Goal: Information Seeking & Learning: Learn about a topic

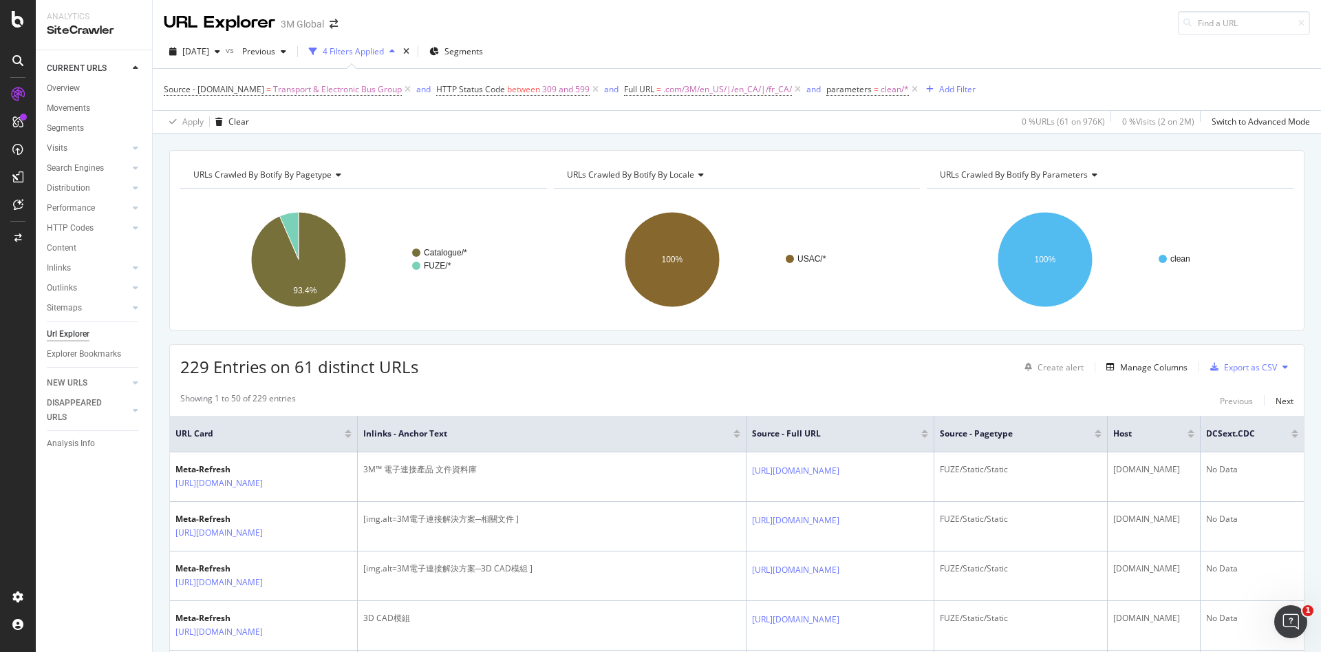
drag, startPoint x: 671, startPoint y: 18, endPoint x: 720, endPoint y: 124, distance: 116.7
click at [720, 124] on div "Apply Clear 0 % URLs ( 61 on 976K ) 0 % Visits ( 2 on 2M ) Switch to Advanced M…" at bounding box center [737, 121] width 1169 height 23
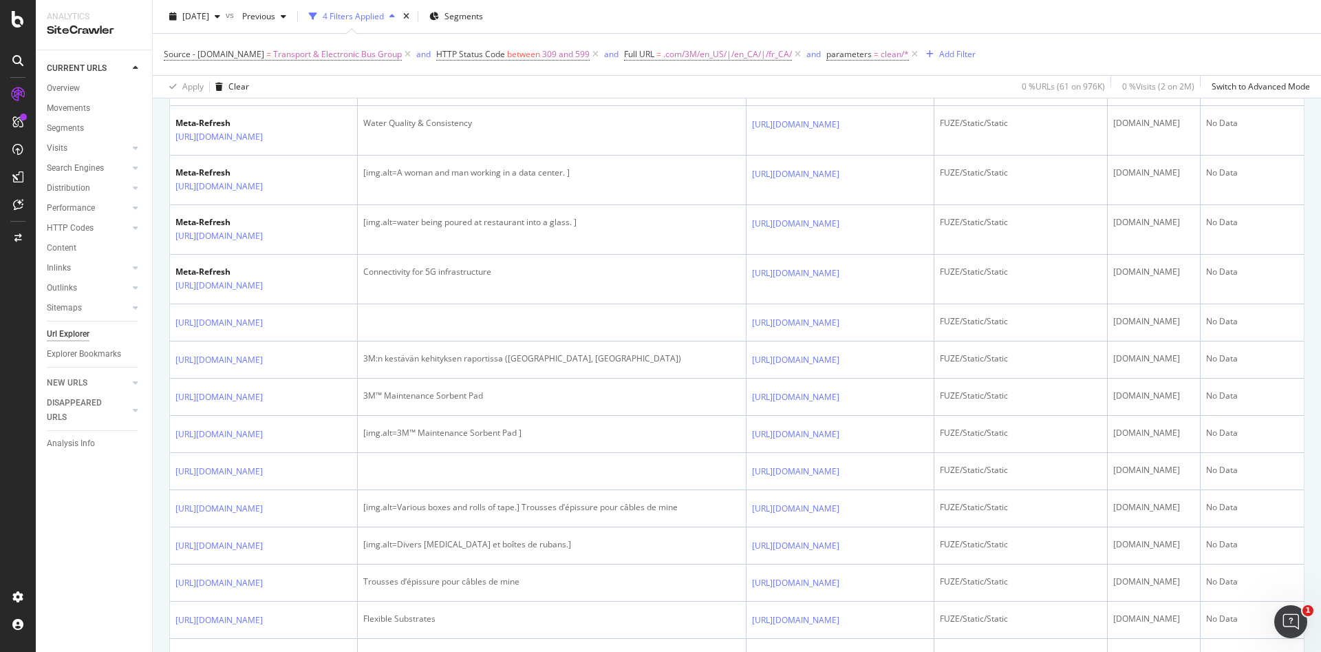
scroll to position [644, 0]
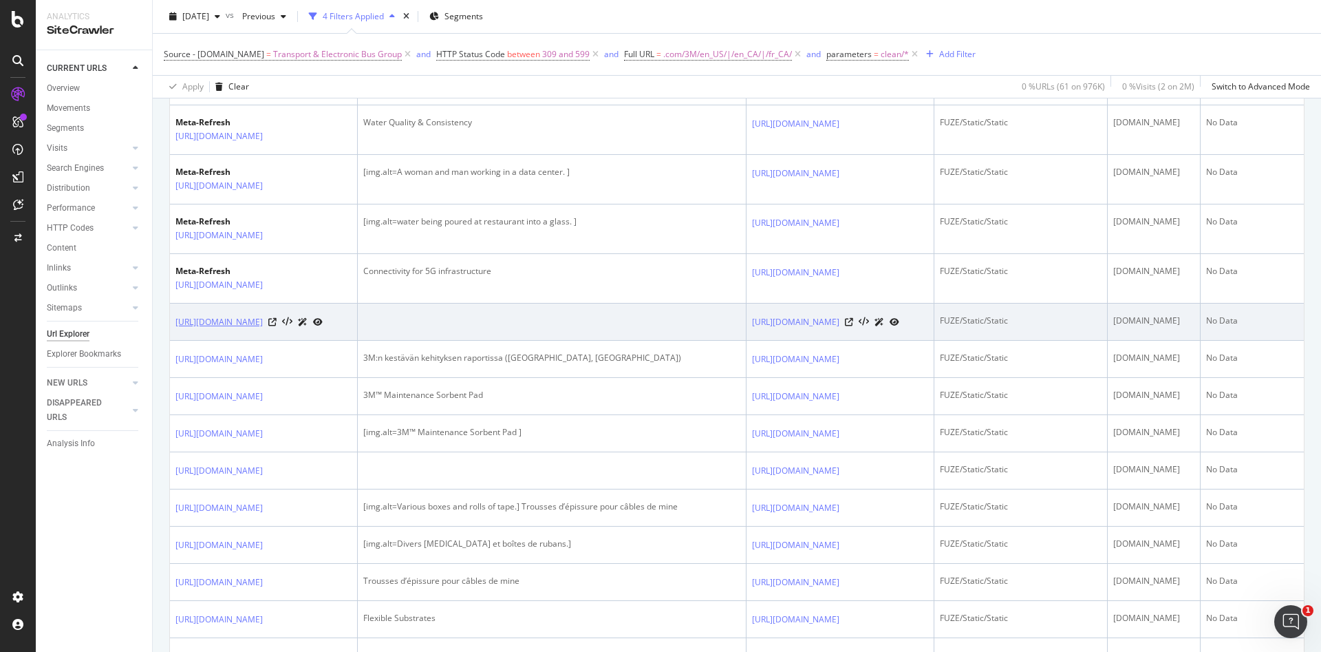
click at [263, 329] on link "[URL][DOMAIN_NAME]" at bounding box center [218, 322] width 87 height 14
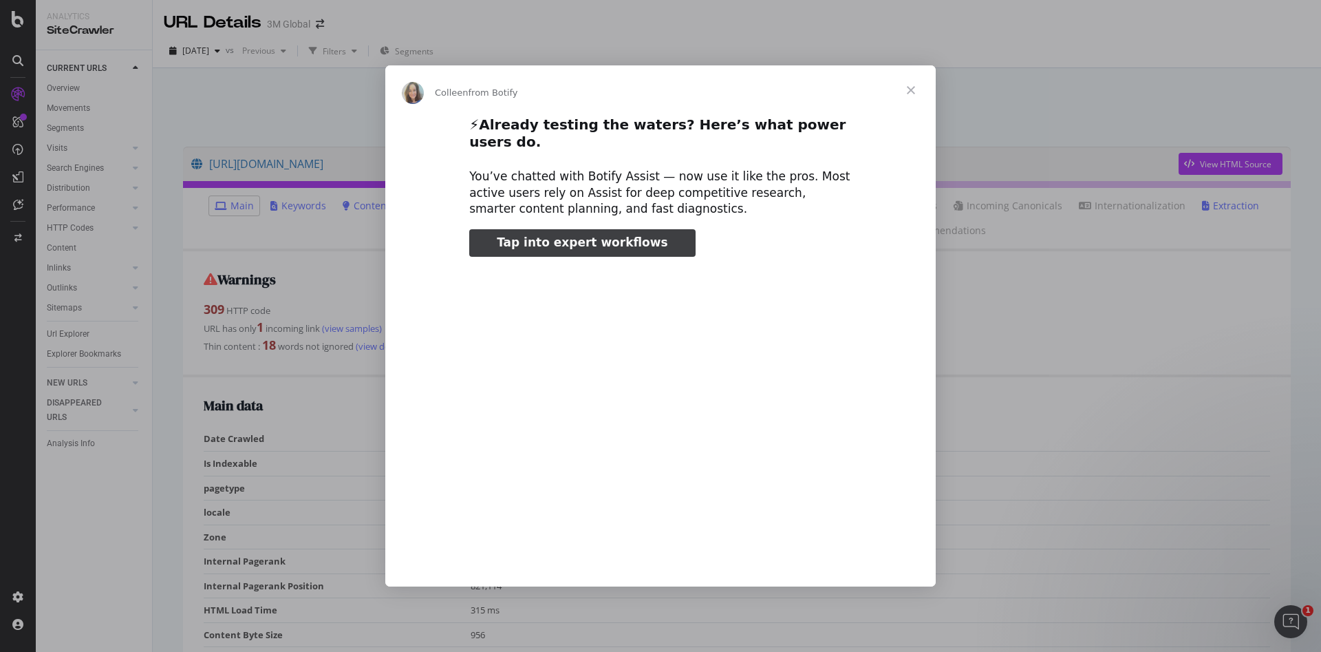
type input "159001"
click at [915, 89] on span "Close" at bounding box center [911, 90] width 50 height 50
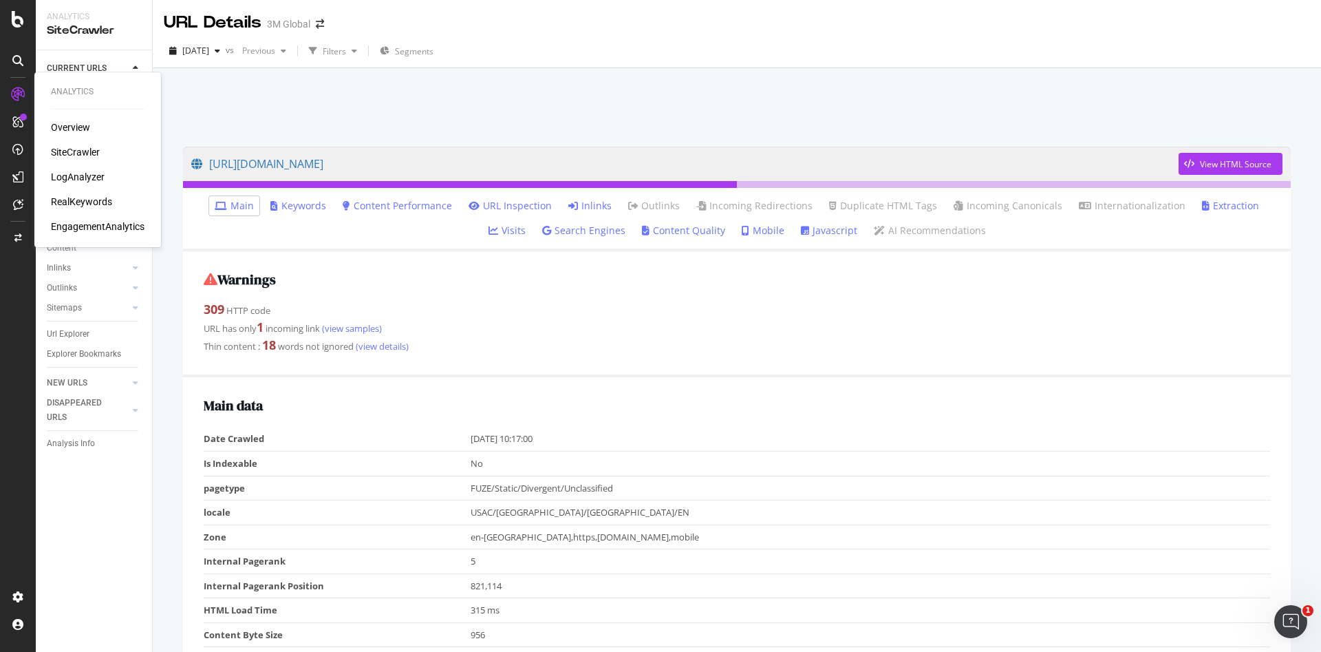
click at [61, 145] on div "SiteCrawler" at bounding box center [75, 152] width 49 height 14
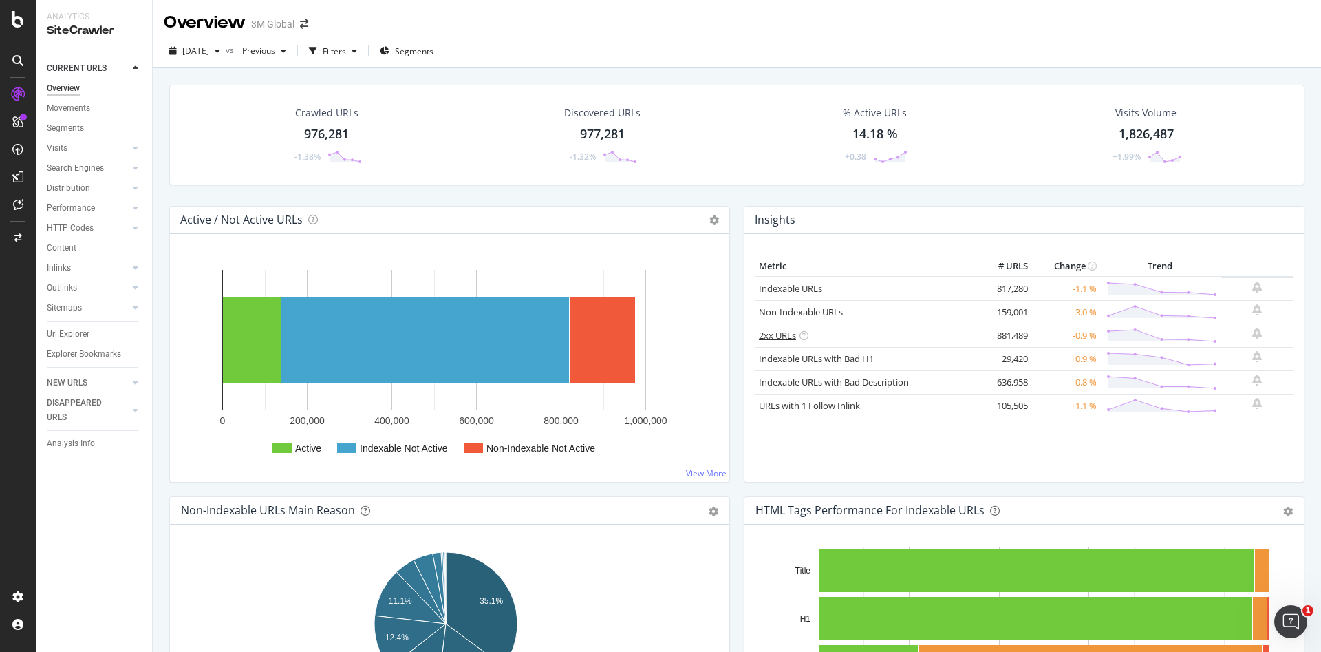
click at [774, 332] on link "2xx URLs" at bounding box center [777, 335] width 37 height 12
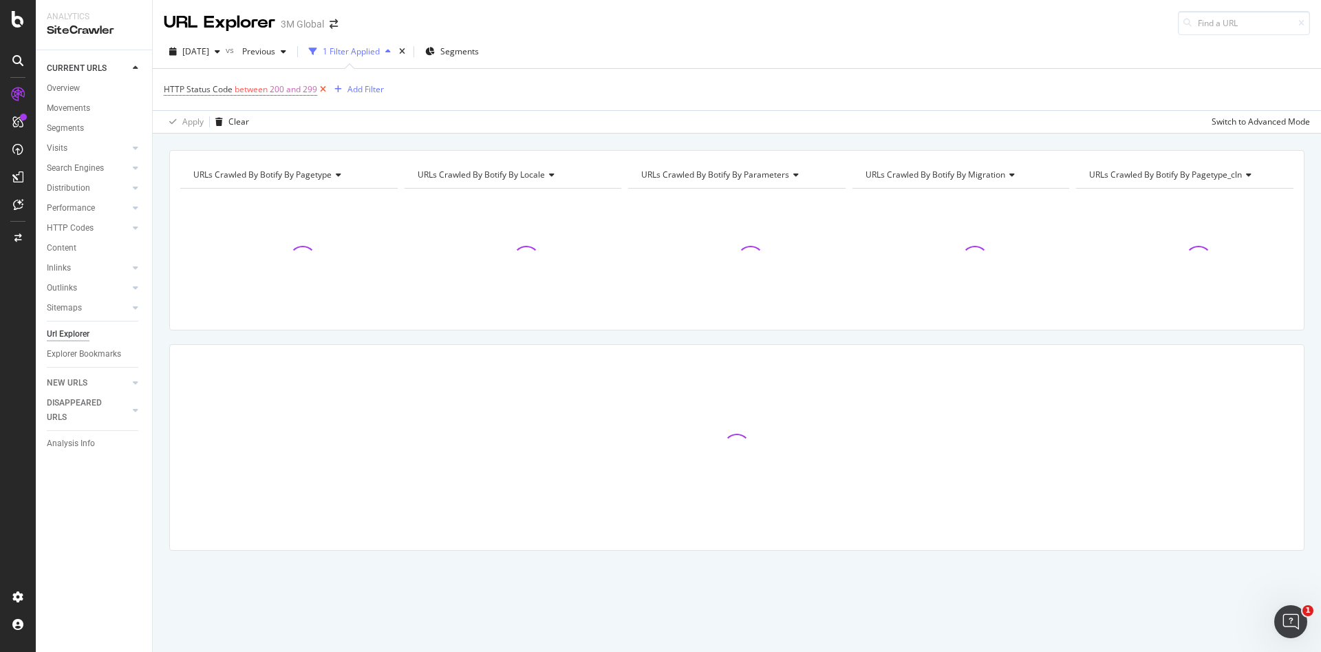
click at [319, 84] on icon at bounding box center [323, 90] width 12 height 14
click at [209, 84] on div "Add Filter" at bounding box center [200, 89] width 36 height 12
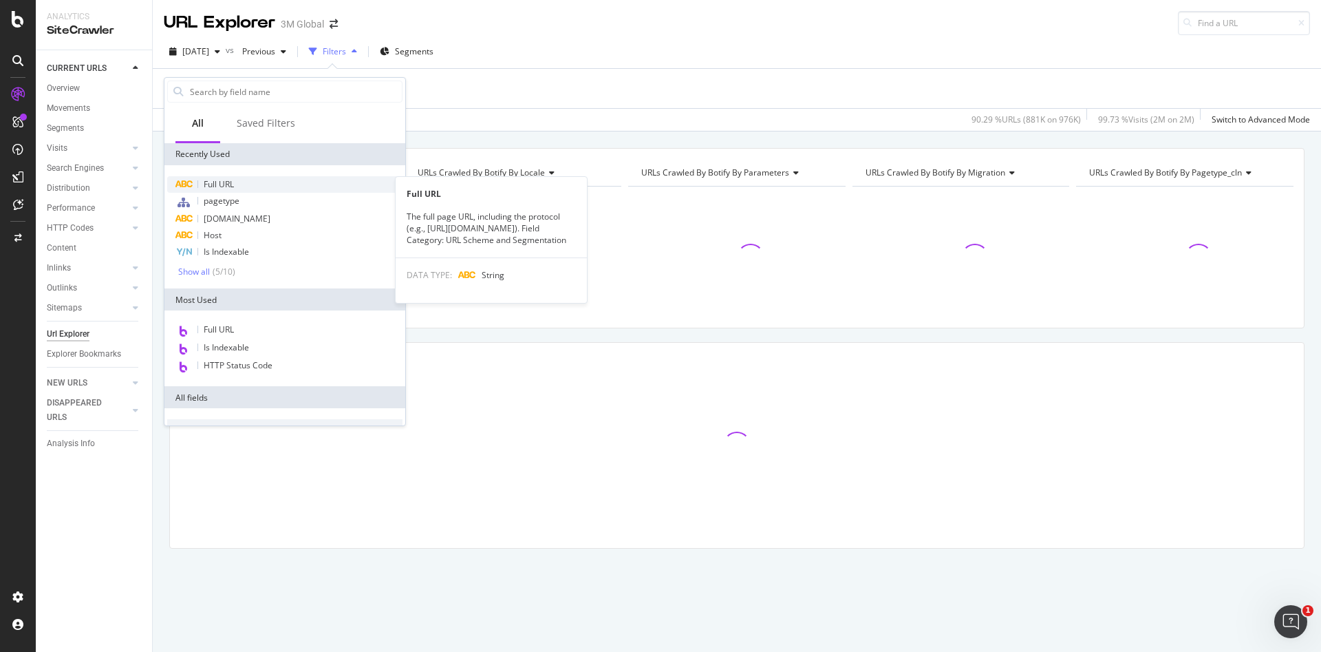
click at [234, 181] on span "Full URL" at bounding box center [219, 184] width 30 height 12
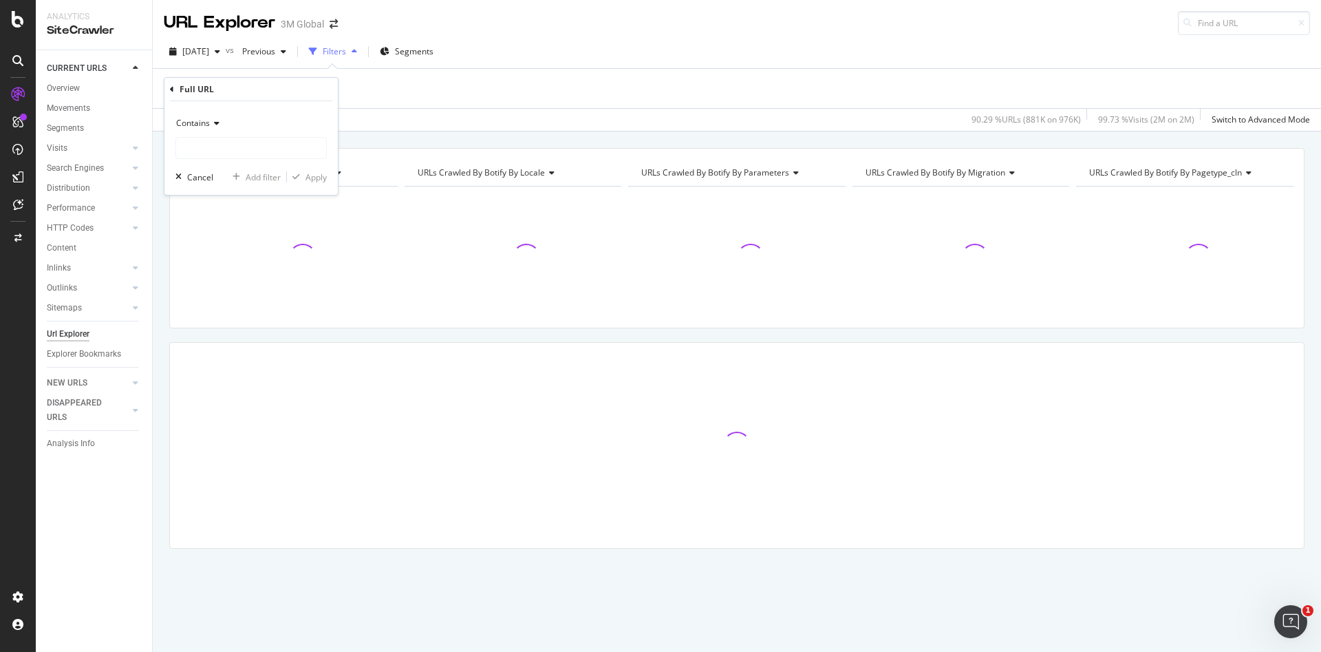
click at [189, 118] on span "Contains" at bounding box center [193, 123] width 34 height 12
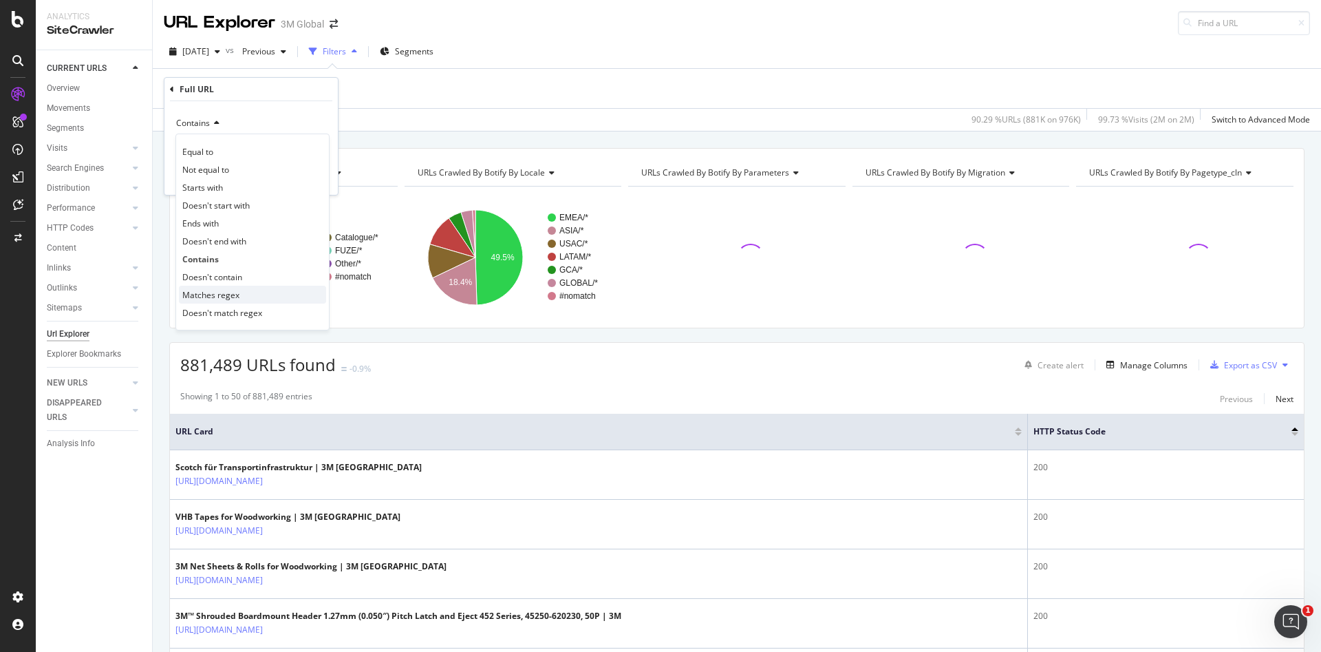
click at [242, 300] on div "Matches regex" at bounding box center [252, 295] width 147 height 18
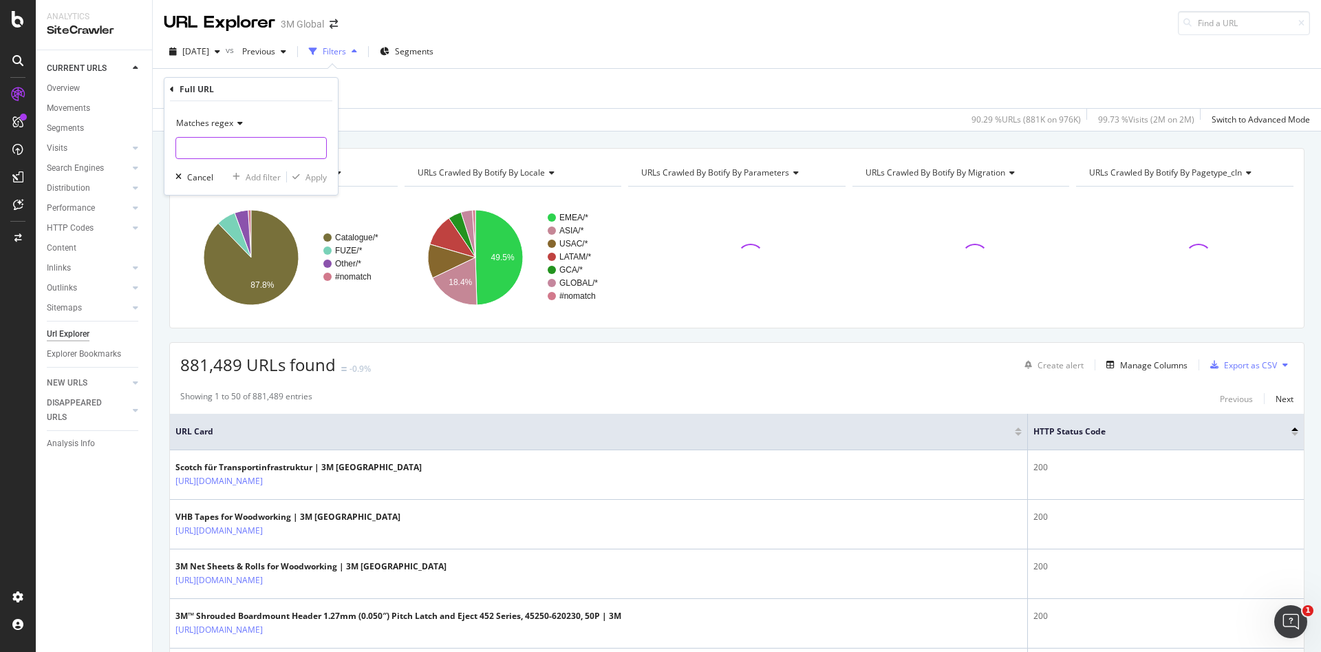
click at [238, 140] on input "text" at bounding box center [251, 148] width 150 height 22
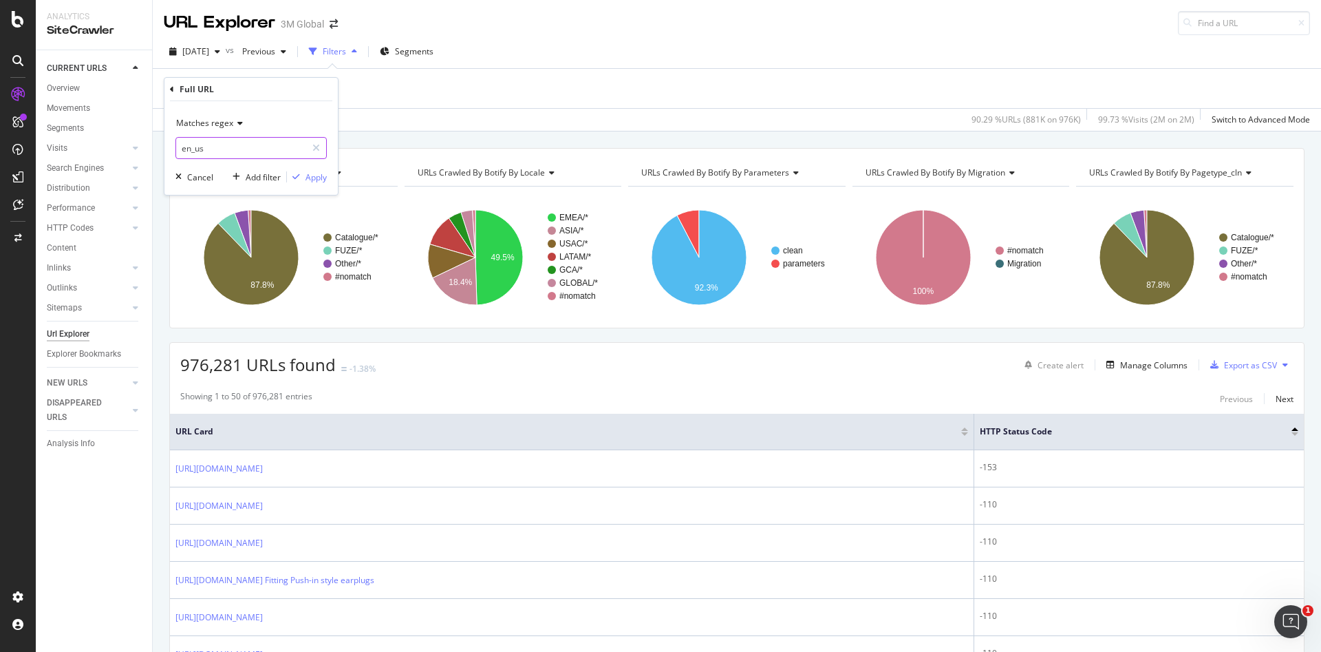
click at [211, 145] on input "en_us" at bounding box center [241, 148] width 130 height 22
paste input "[URL][DOMAIN_NAME]"
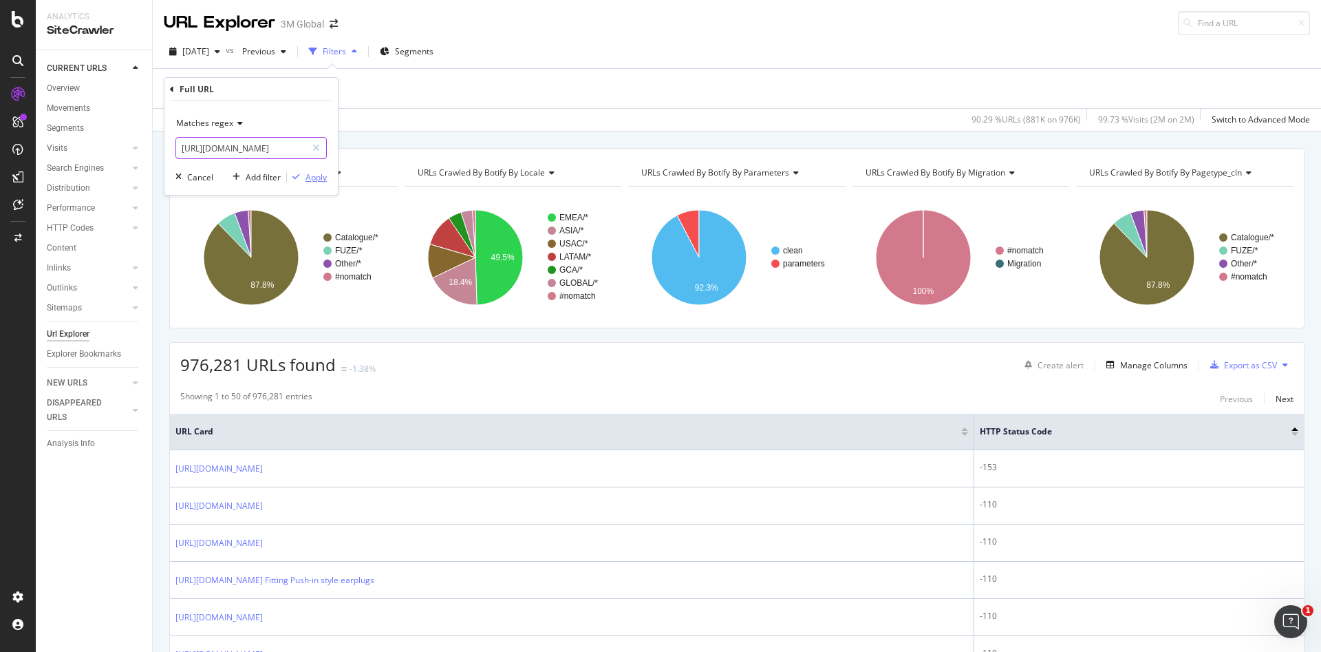
type input "[URL][DOMAIN_NAME]"
click at [319, 178] on div "Apply" at bounding box center [316, 177] width 21 height 12
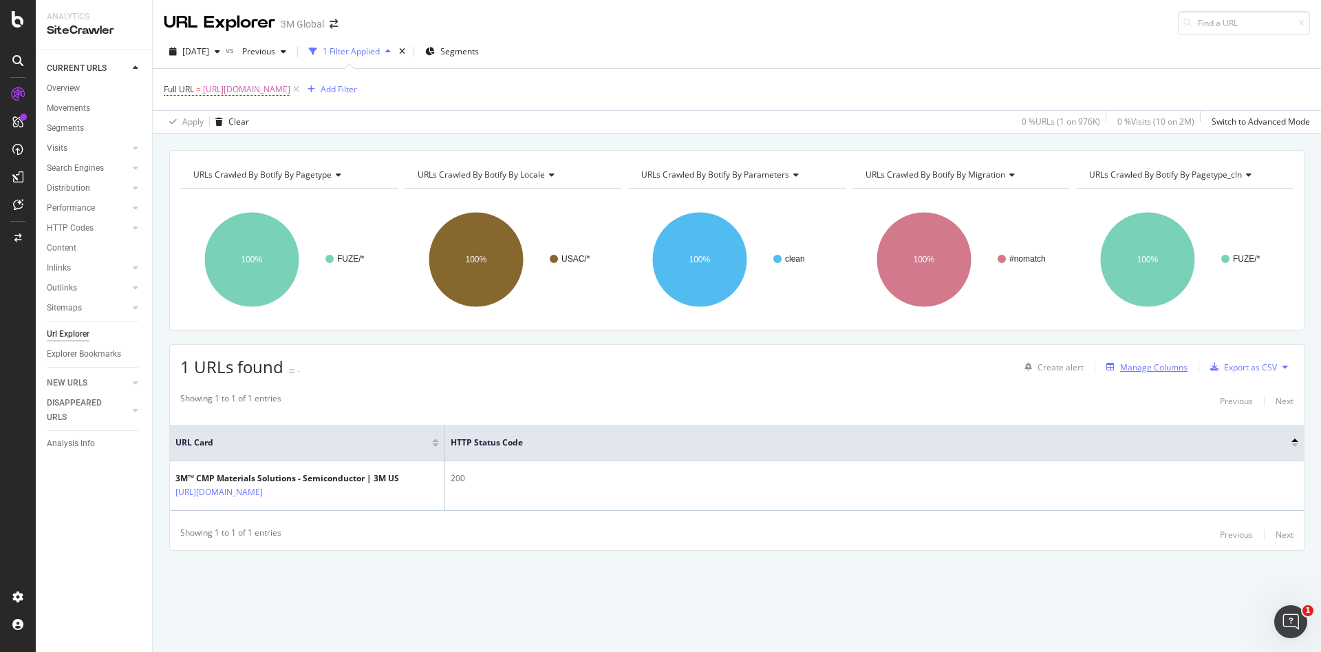
click at [1140, 363] on div "Manage Columns" at bounding box center [1153, 367] width 67 height 12
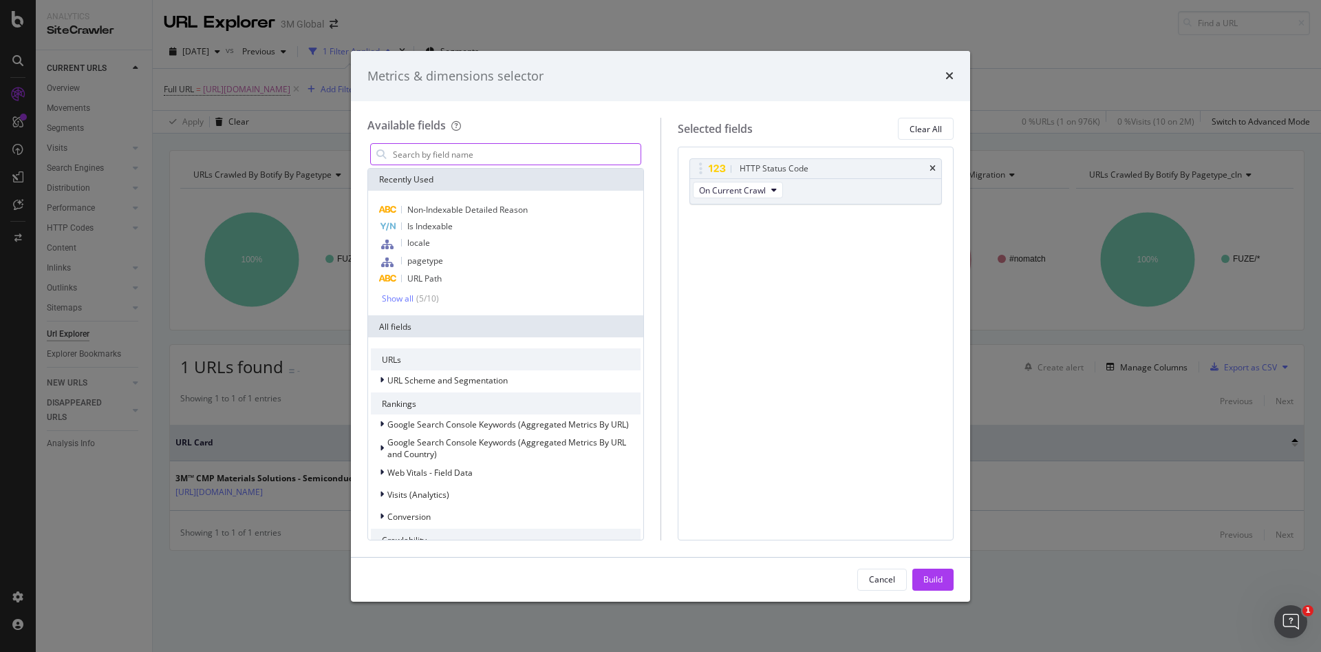
click at [557, 151] on input "modal" at bounding box center [516, 154] width 249 height 21
type input "l"
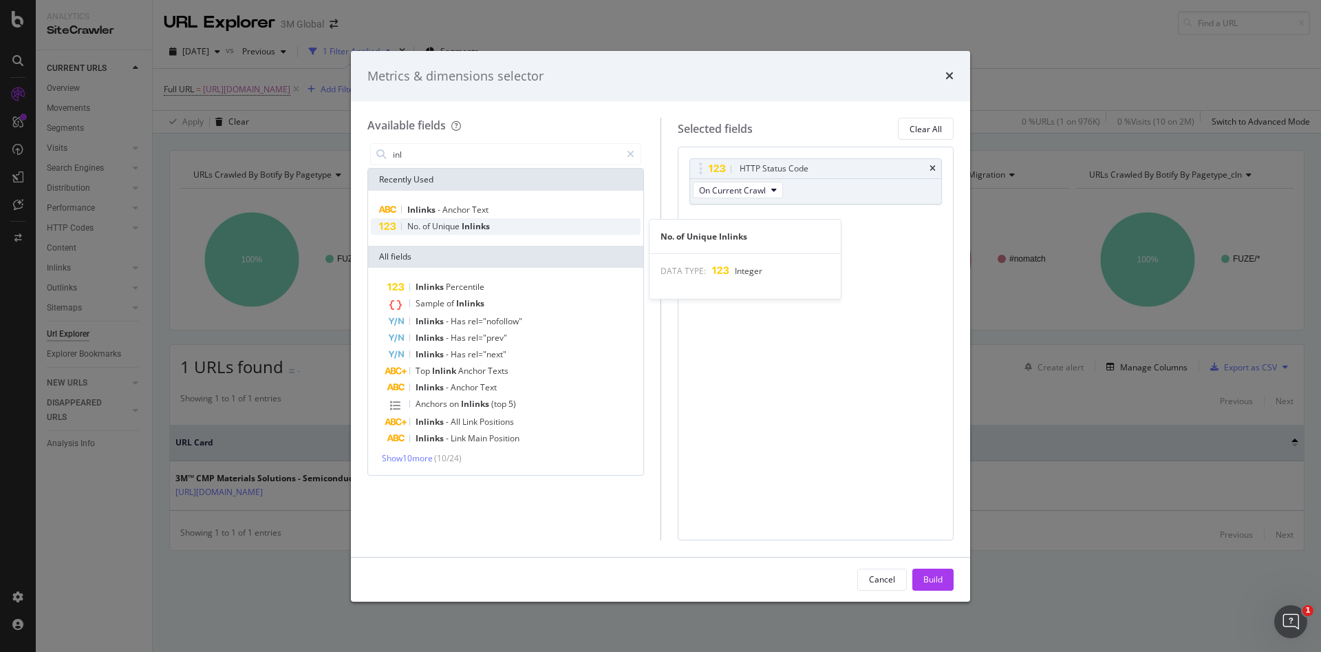
type input "inl"
click at [456, 224] on span "Unique" at bounding box center [447, 226] width 30 height 12
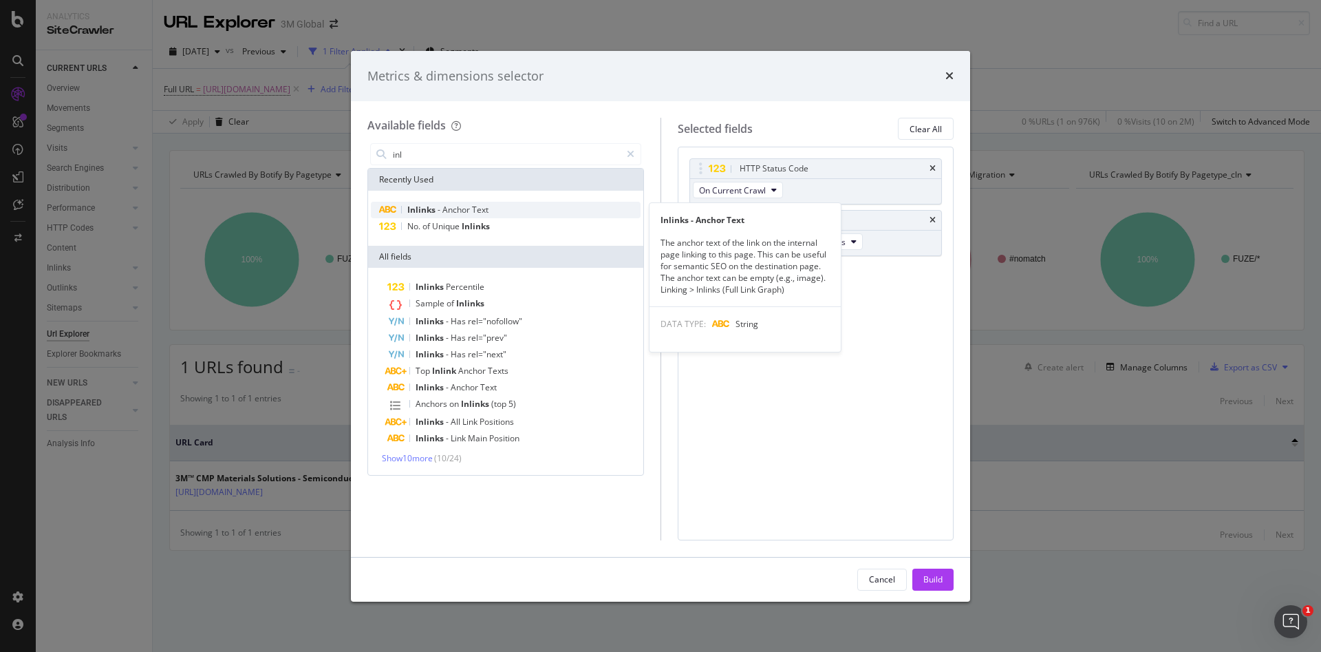
click at [453, 204] on span "Anchor" at bounding box center [457, 210] width 30 height 12
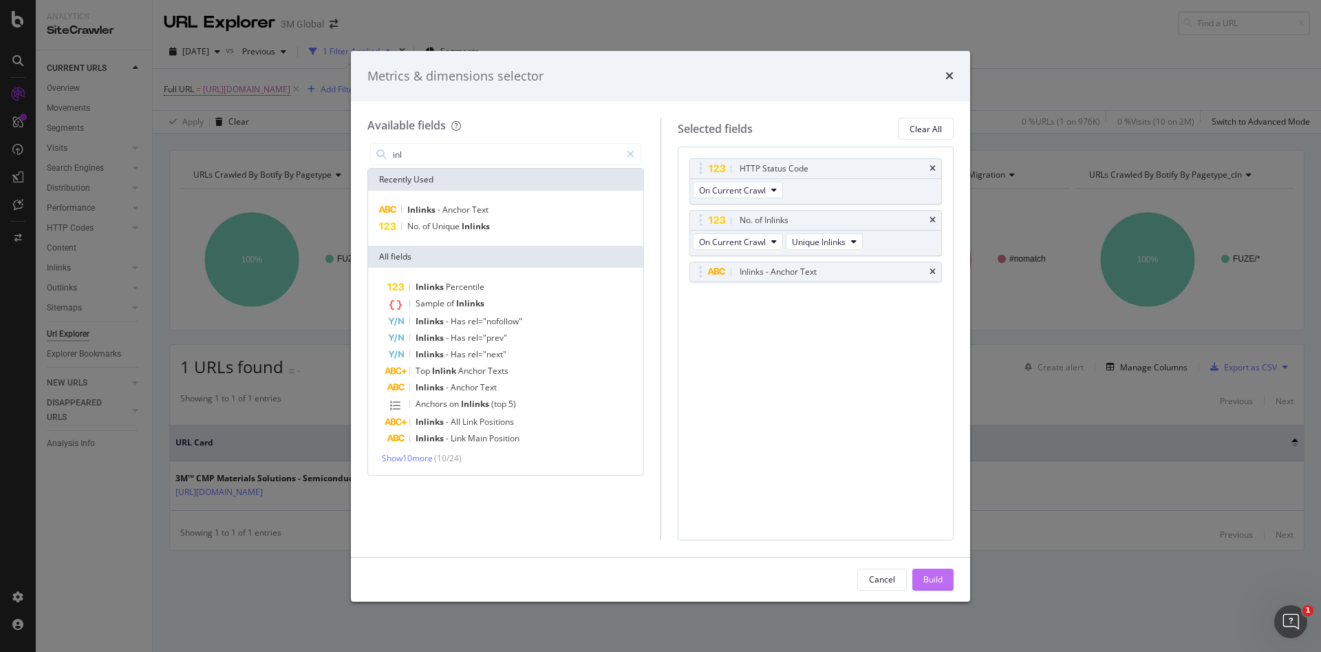
click at [924, 586] on div "Build" at bounding box center [933, 579] width 19 height 21
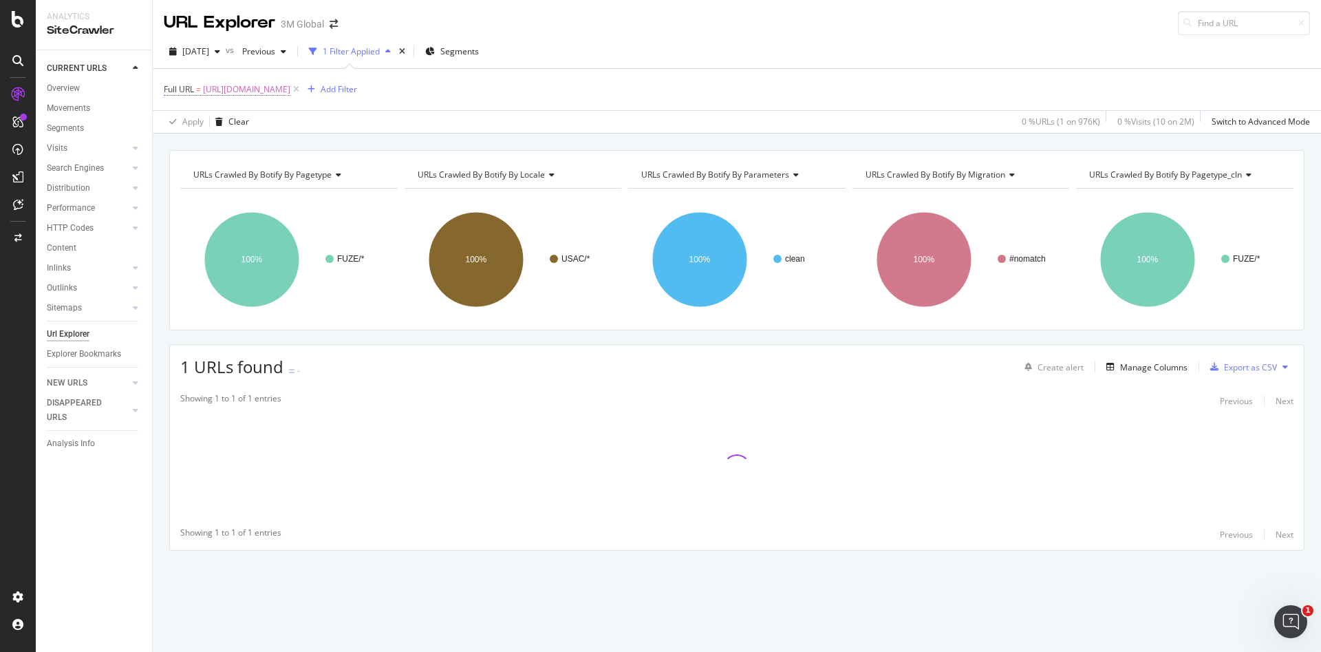
click at [290, 86] on span "[URL][DOMAIN_NAME]" at bounding box center [246, 89] width 87 height 19
click at [222, 131] on div "Matches regex" at bounding box center [250, 122] width 151 height 22
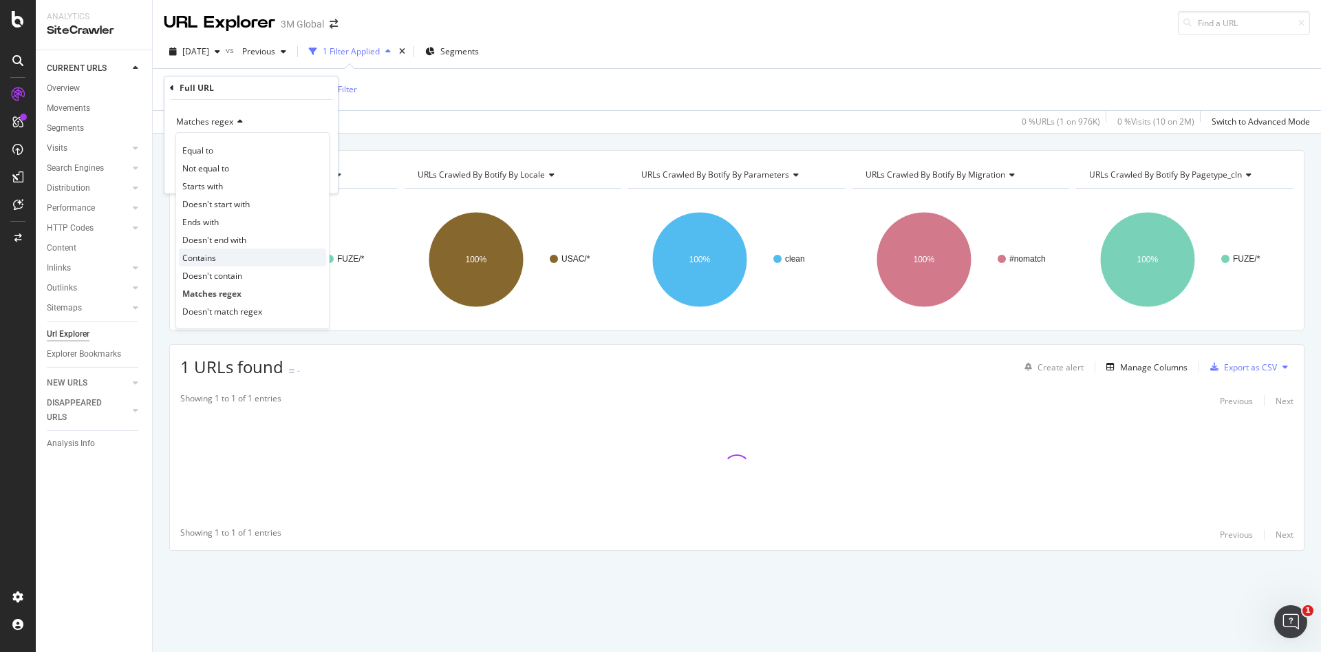
click at [224, 254] on div "Contains" at bounding box center [252, 257] width 147 height 18
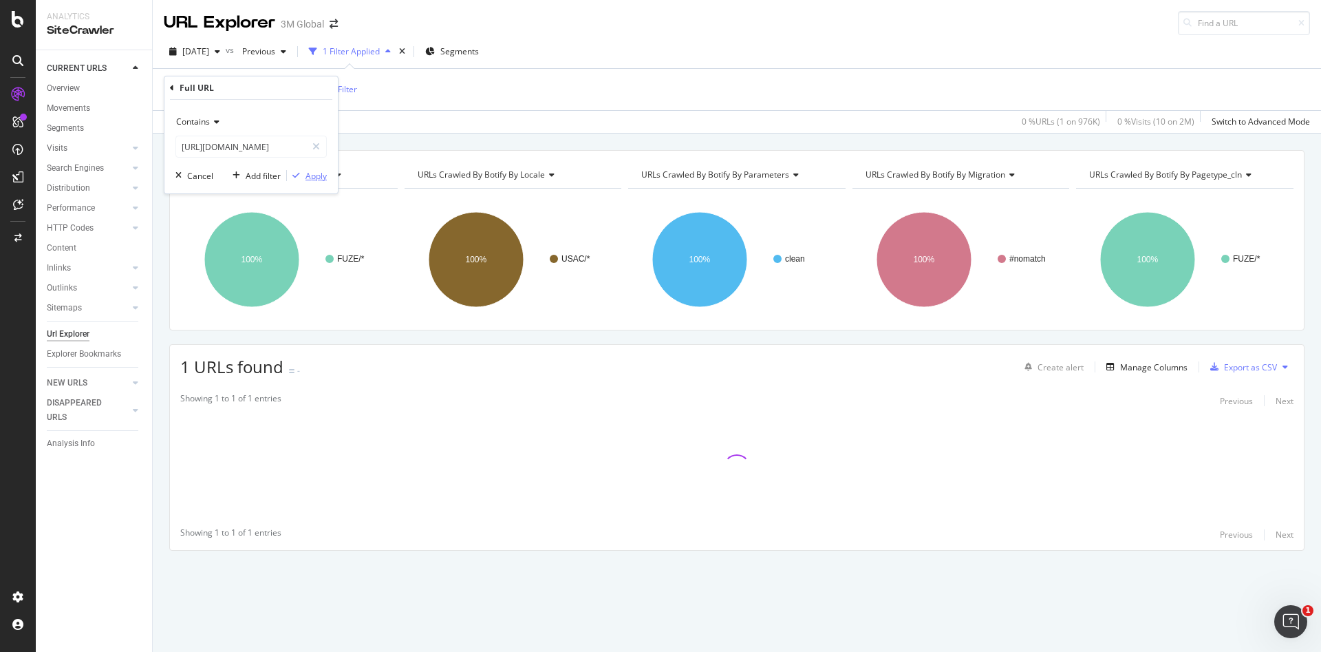
click at [312, 175] on div "Apply" at bounding box center [316, 176] width 21 height 12
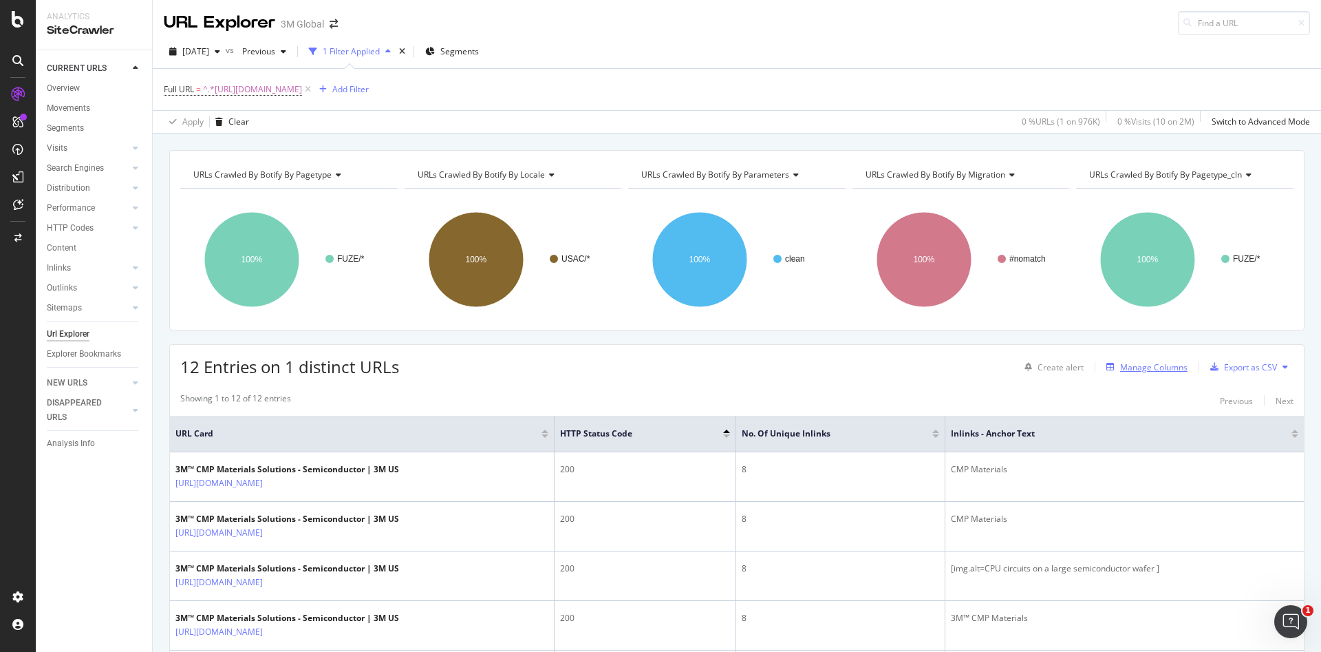
click at [1149, 369] on div "Manage Columns" at bounding box center [1153, 367] width 67 height 12
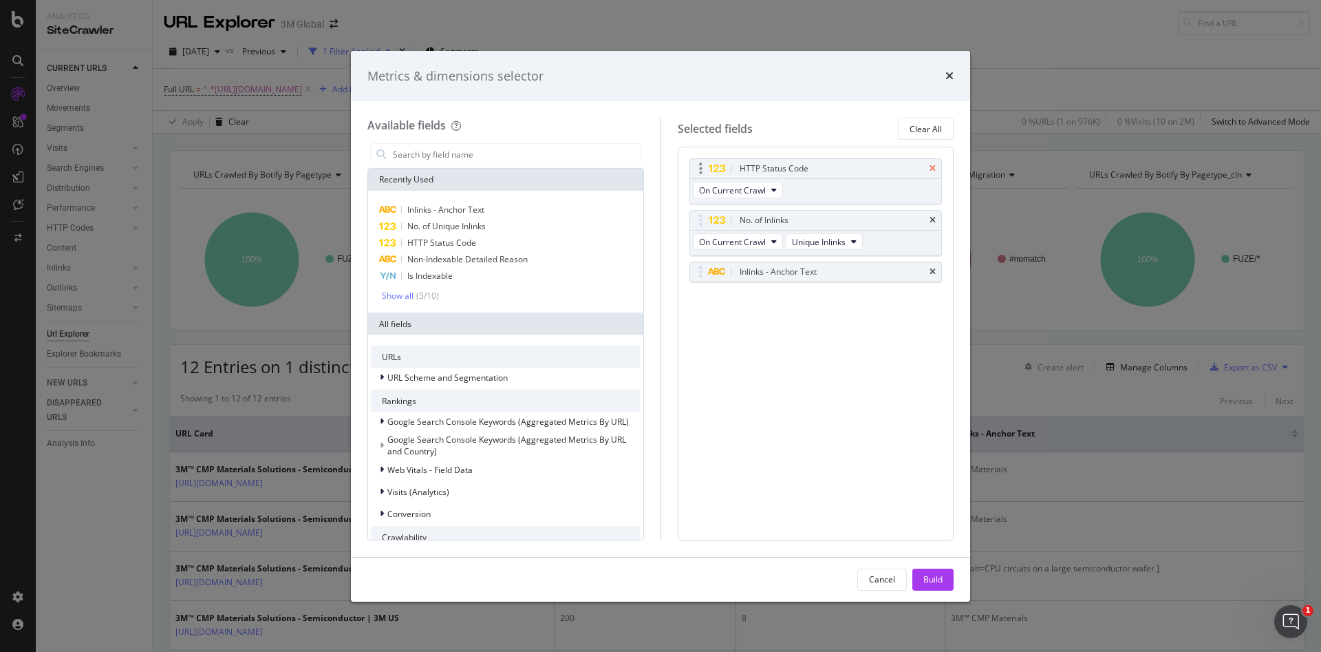
click at [930, 167] on icon "times" at bounding box center [933, 168] width 6 height 8
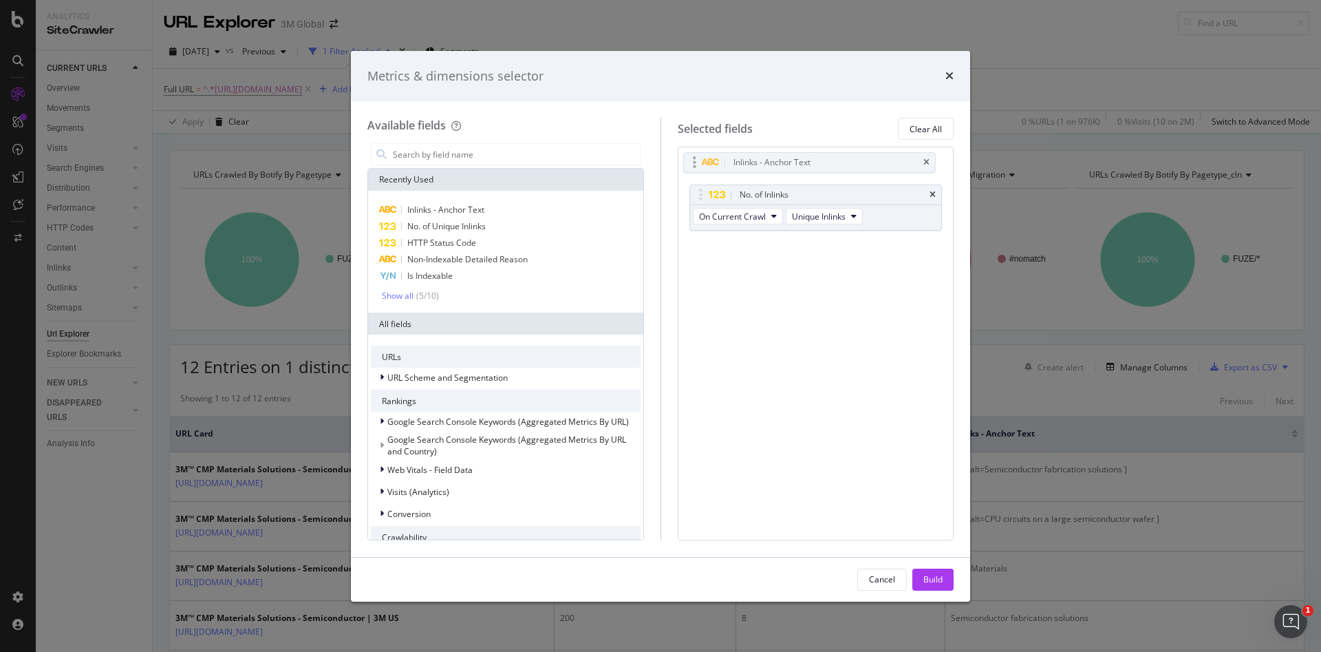
drag, startPoint x: 839, startPoint y: 219, endPoint x: 833, endPoint y: 158, distance: 60.9
click at [833, 158] on body "Analytics SiteCrawler CURRENT URLS Overview Movements Segments Visits Analysis …" at bounding box center [660, 326] width 1321 height 652
click at [469, 152] on input "modal" at bounding box center [516, 154] width 249 height 21
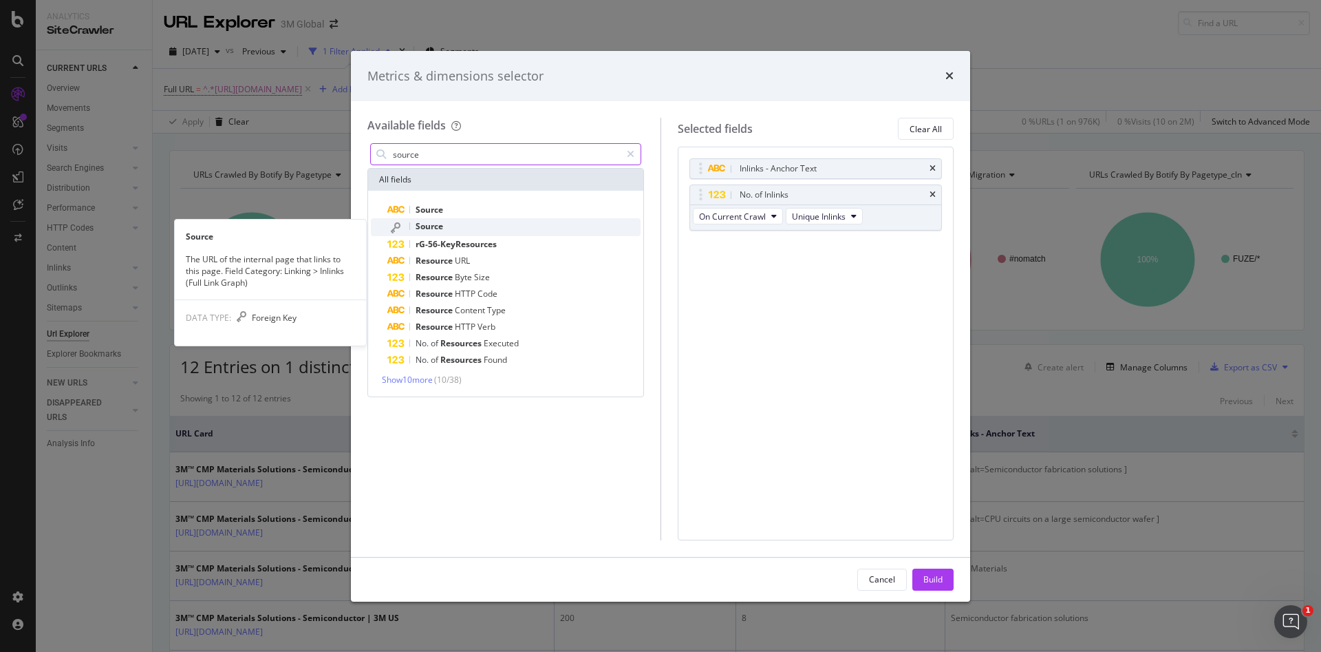
type input "source"
click at [429, 224] on span "Source" at bounding box center [430, 226] width 28 height 12
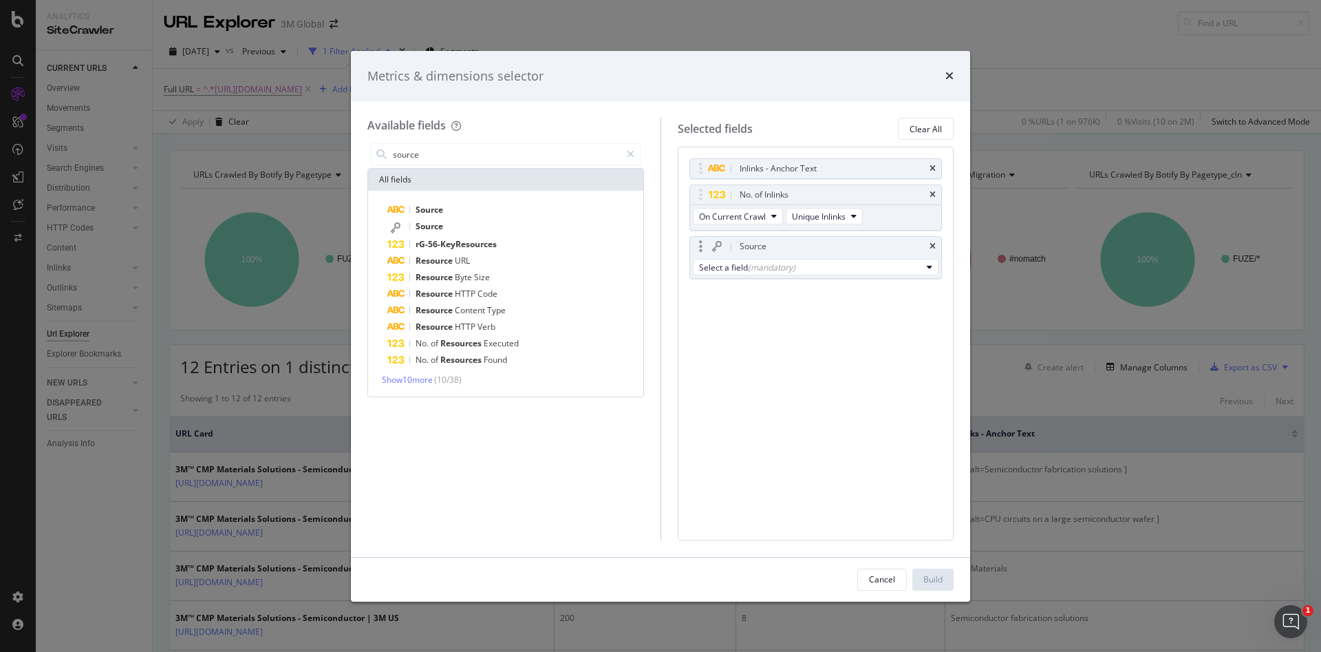
click at [804, 254] on div "Source" at bounding box center [816, 246] width 252 height 19
click at [795, 268] on div "Select a field (mandatory)" at bounding box center [810, 268] width 223 height 12
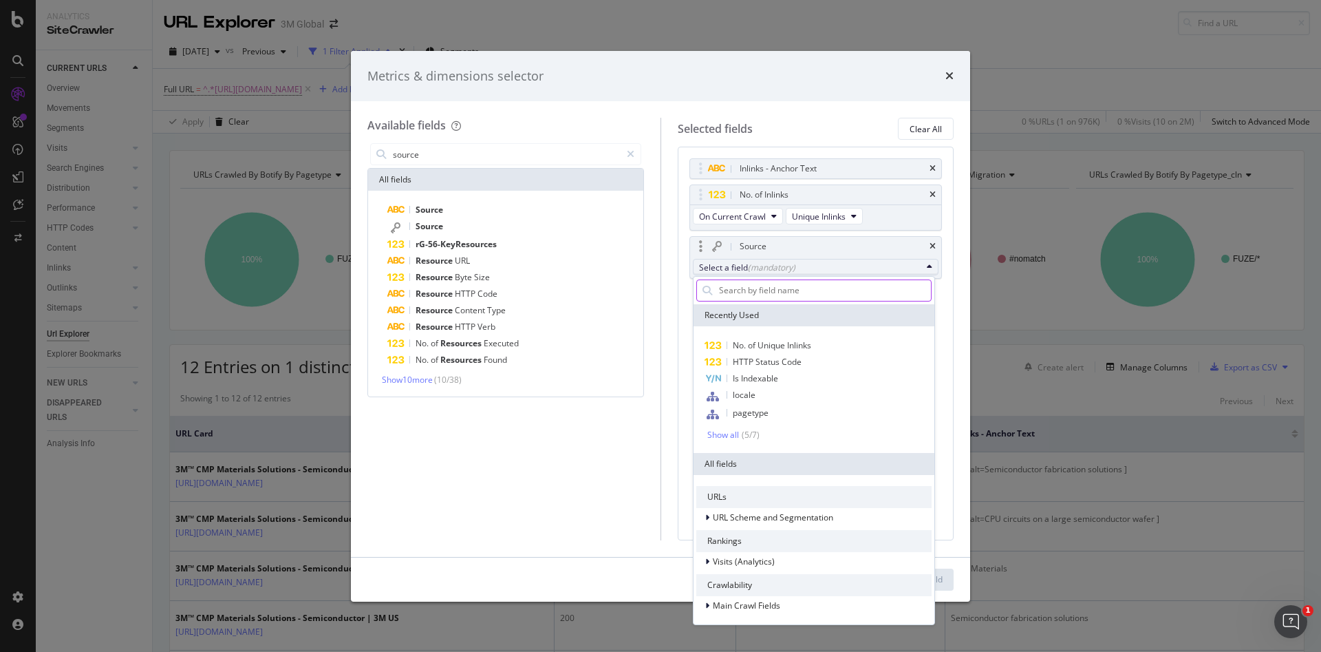
click at [765, 287] on input "modal" at bounding box center [824, 290] width 213 height 21
type input "S"
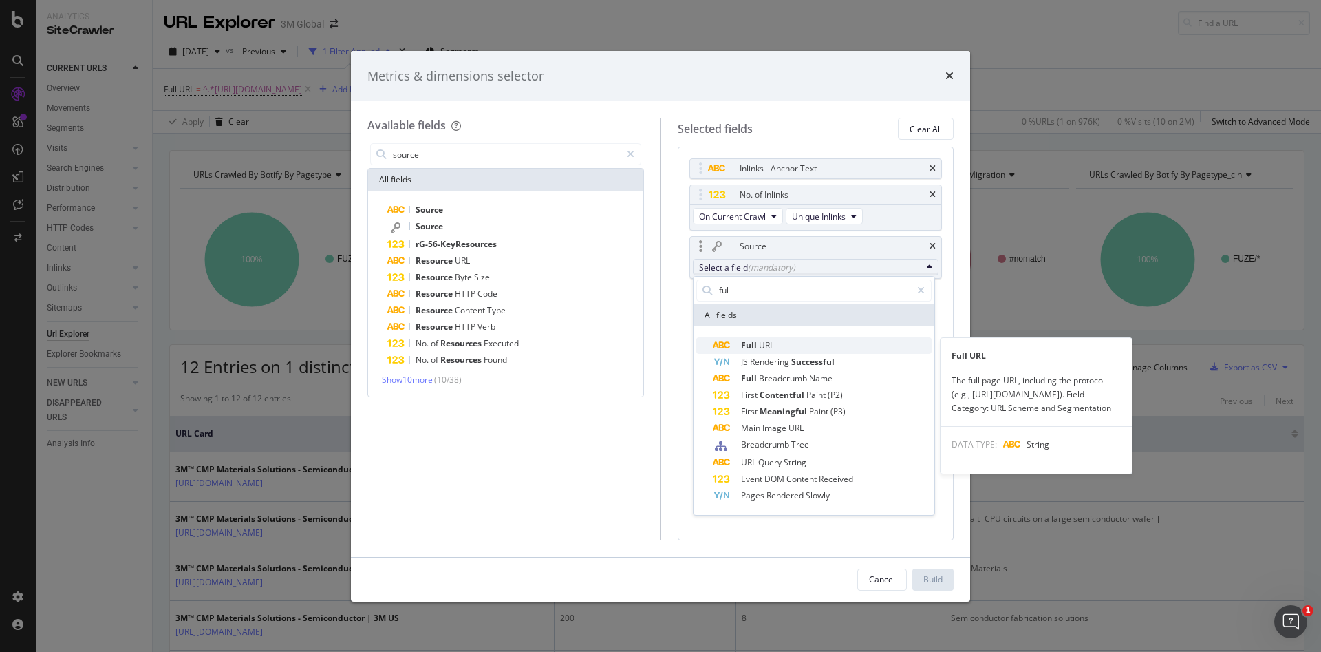
type input "ful"
click at [763, 342] on span "URL" at bounding box center [766, 345] width 15 height 12
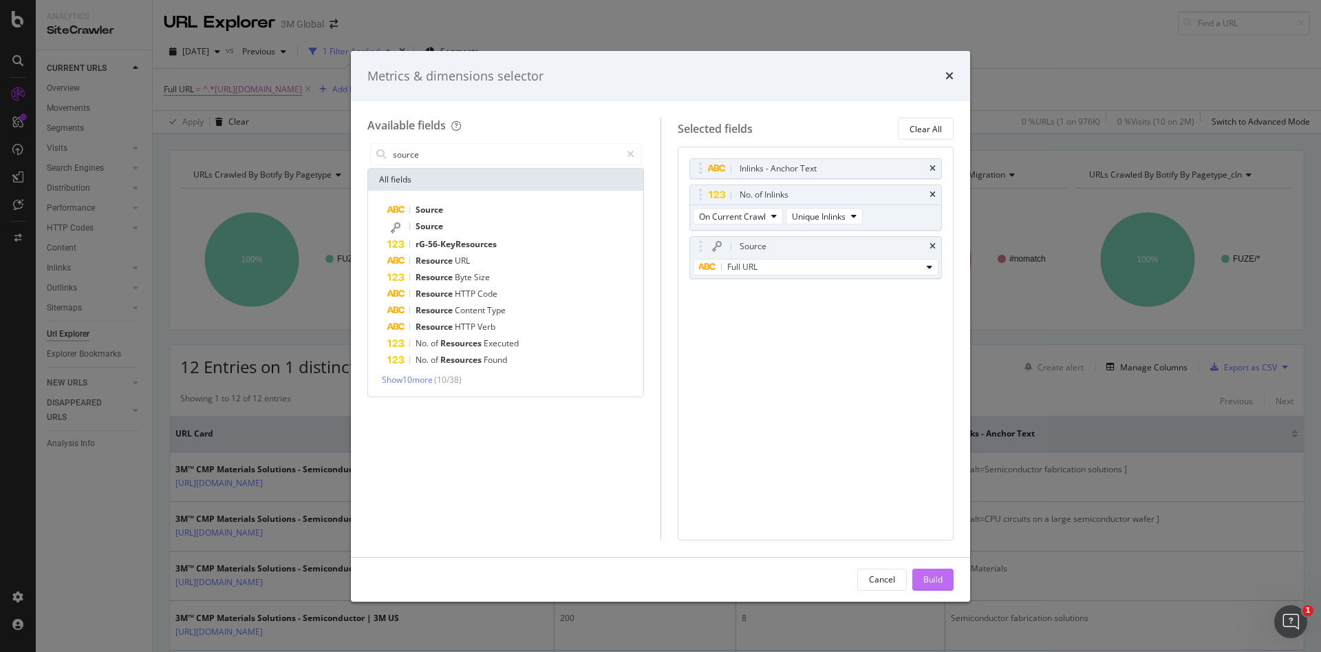
click at [939, 582] on div "Build" at bounding box center [933, 579] width 19 height 12
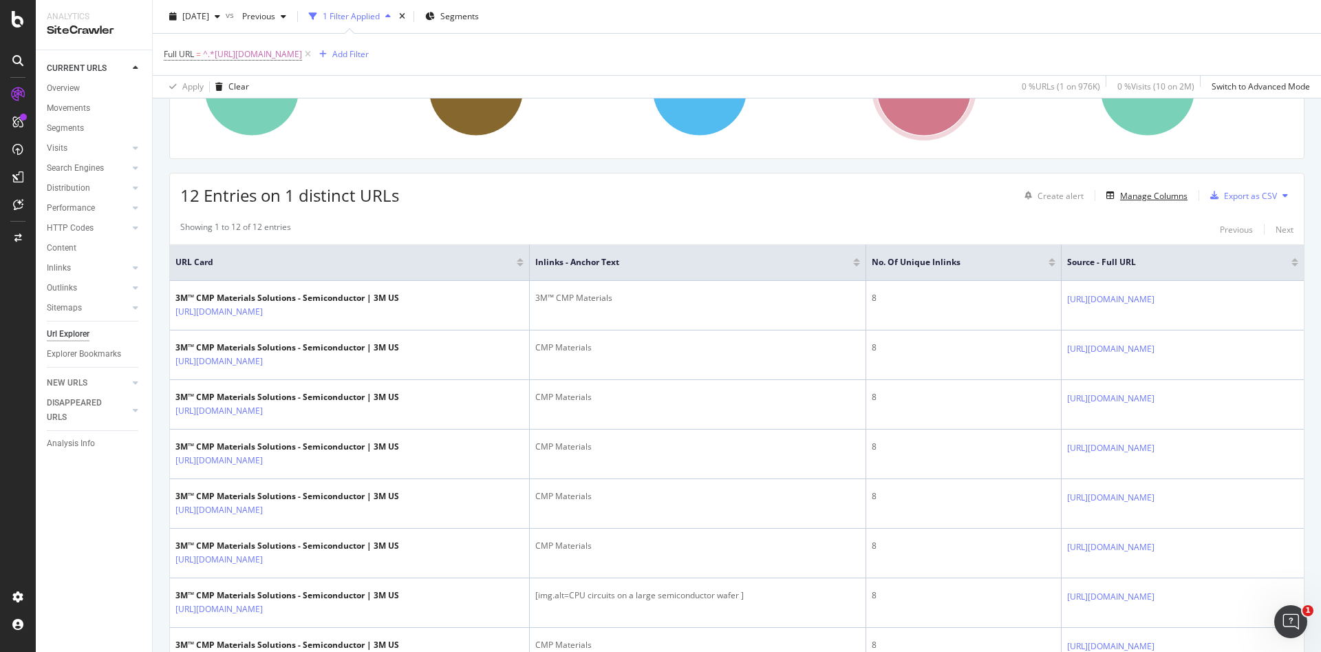
scroll to position [55, 0]
